Goal: Find specific page/section

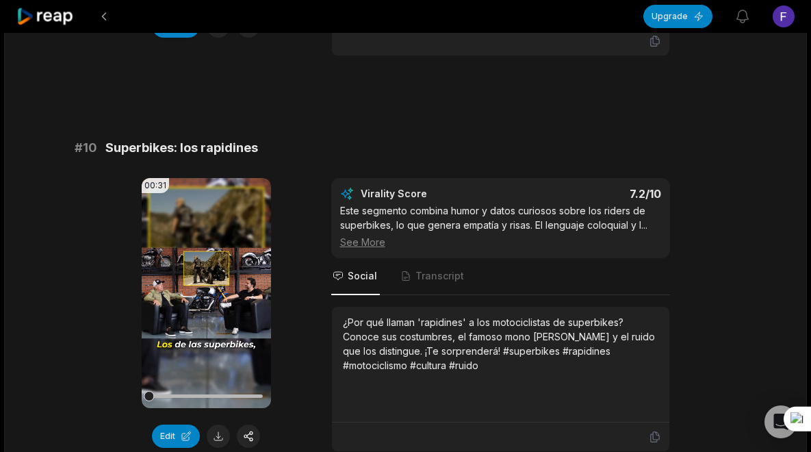
scroll to position [3778, 0]
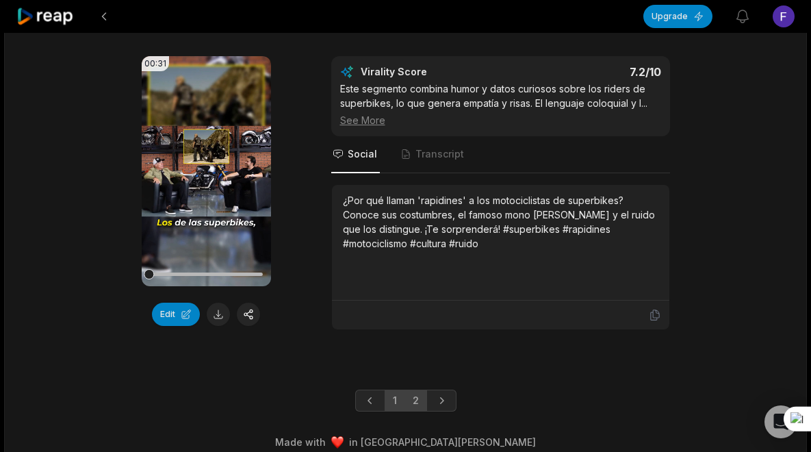
click at [409, 391] on link "2" at bounding box center [415, 400] width 23 height 22
